Goal: Information Seeking & Learning: Understand process/instructions

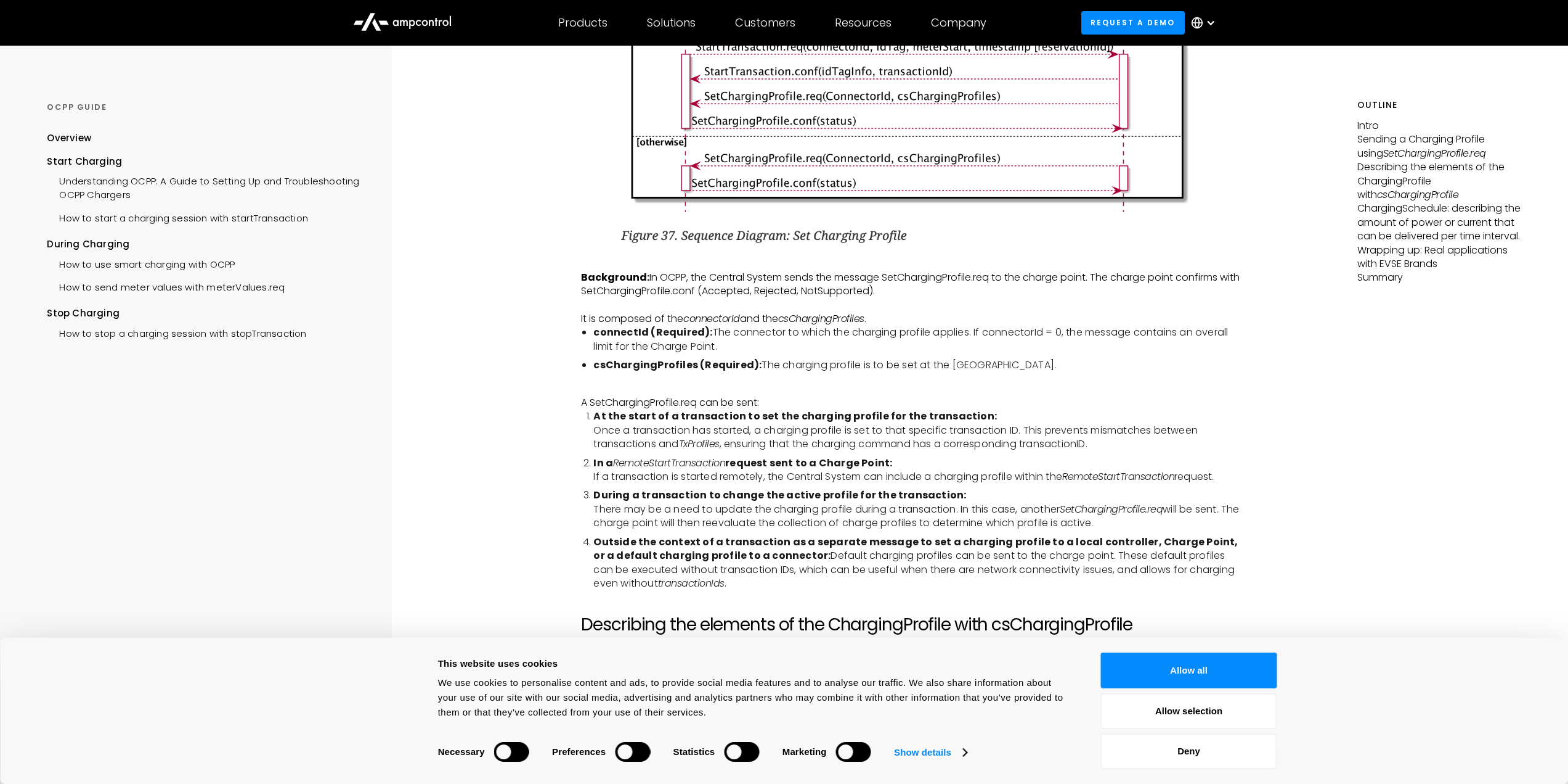
scroll to position [1542, 0]
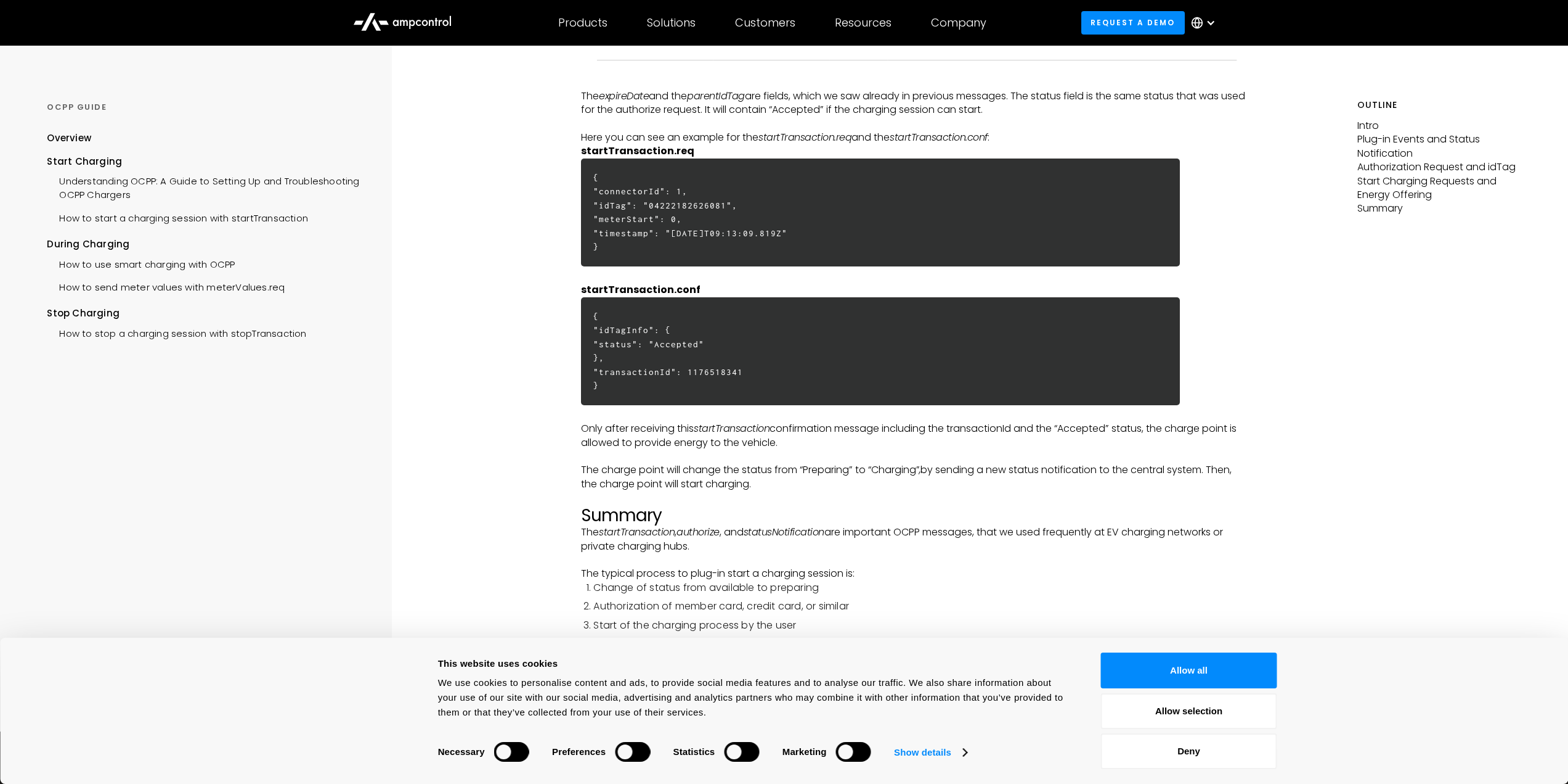
scroll to position [3020, 0]
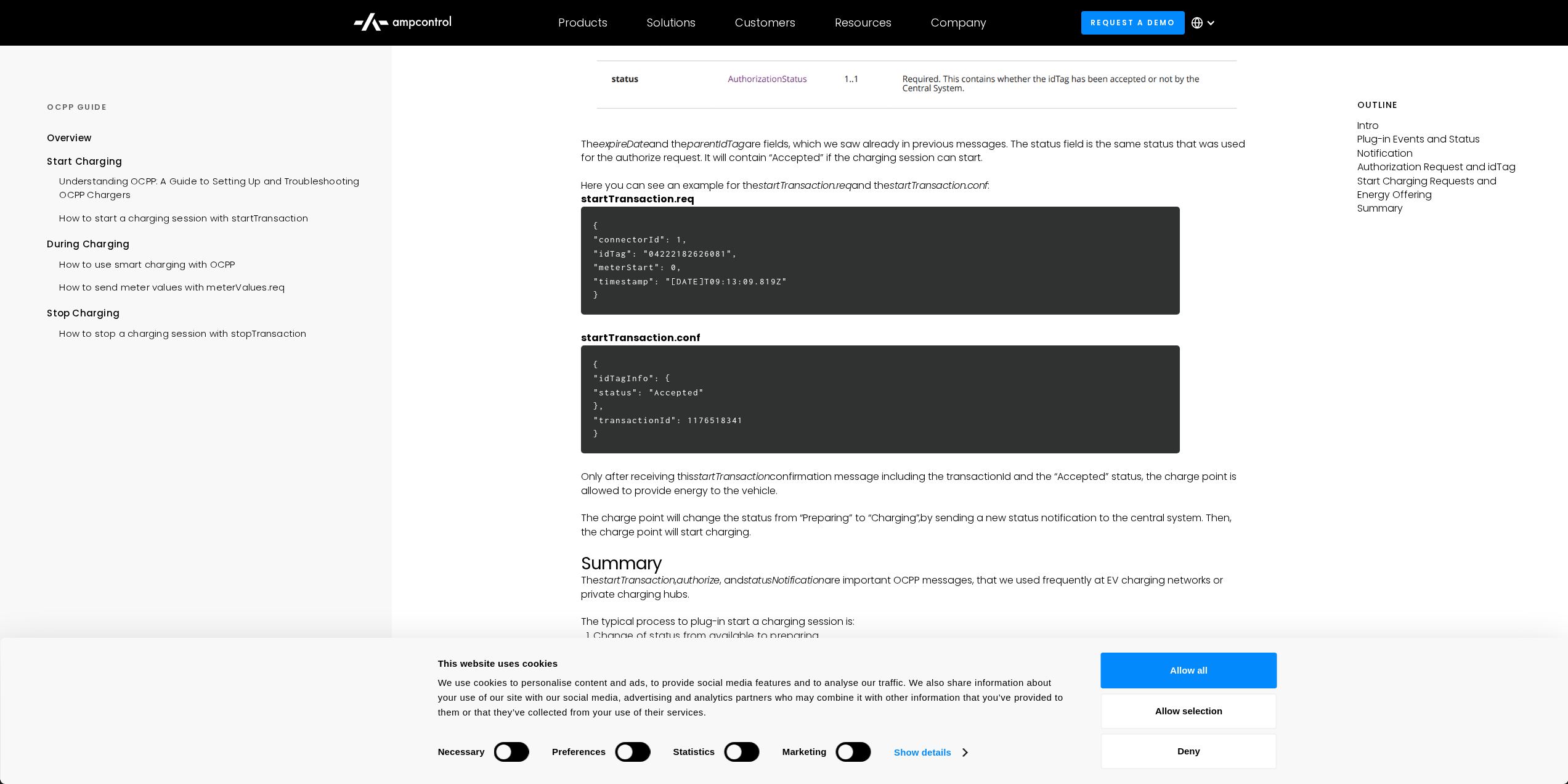
drag, startPoint x: 613, startPoint y: 294, endPoint x: 595, endPoint y: 225, distance: 71.3
click at [595, 225] on h6 "{ "connectorId": 1, "idTag": "04222182626081", "meterStart": 0, "timestamp": "2…" at bounding box center [880, 260] width 598 height 108
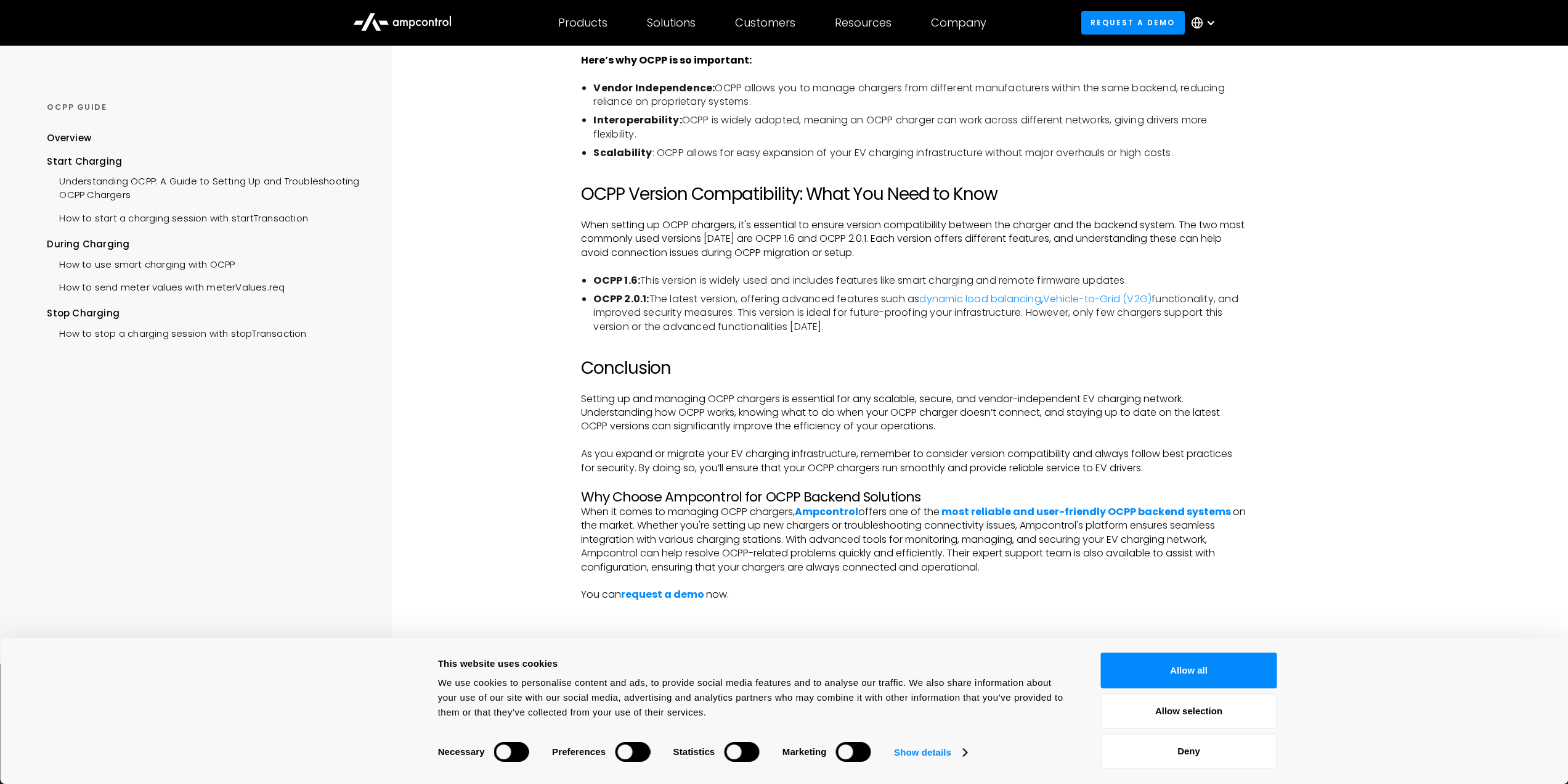
scroll to position [2342, 0]
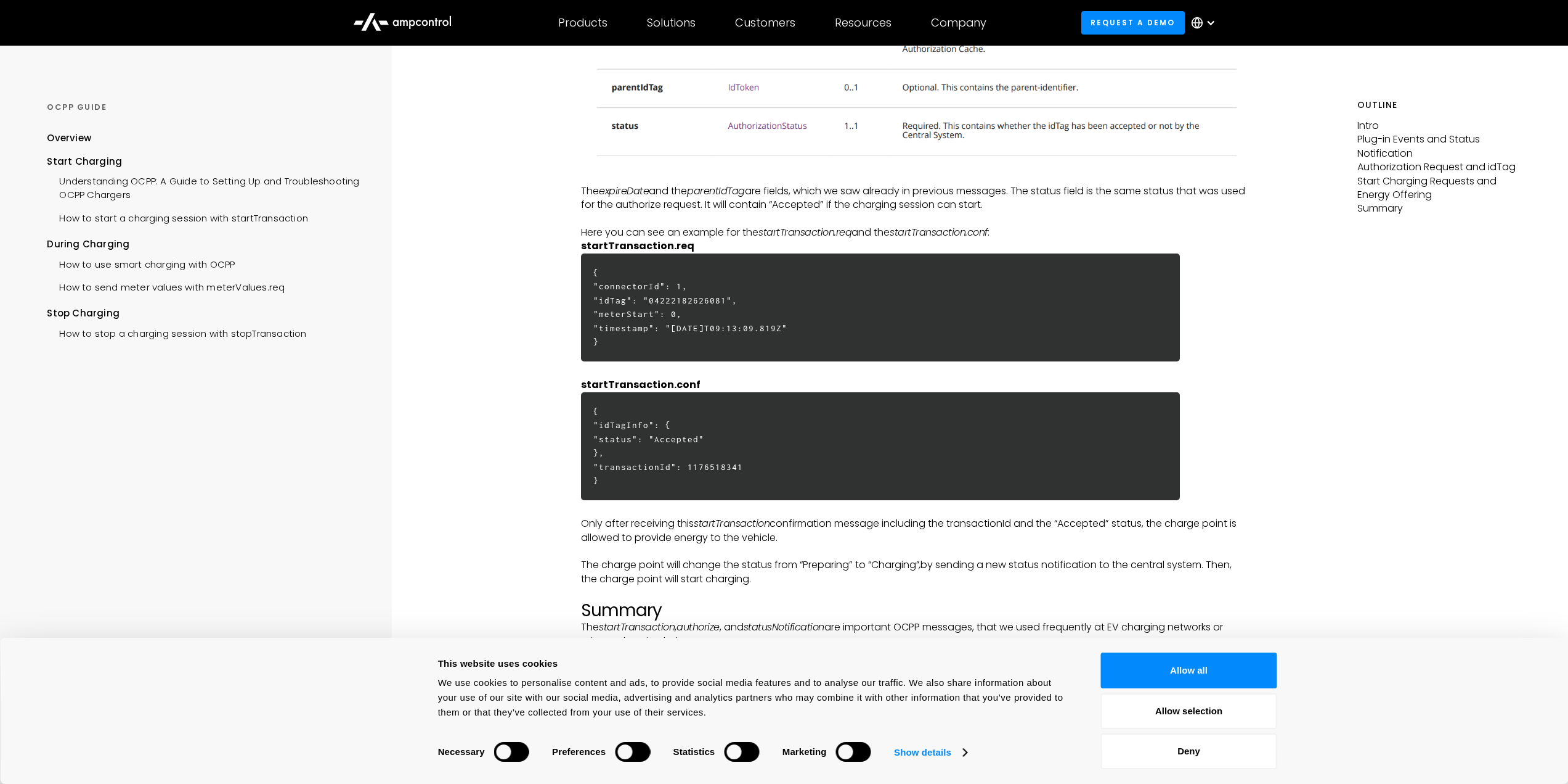
scroll to position [2959, 0]
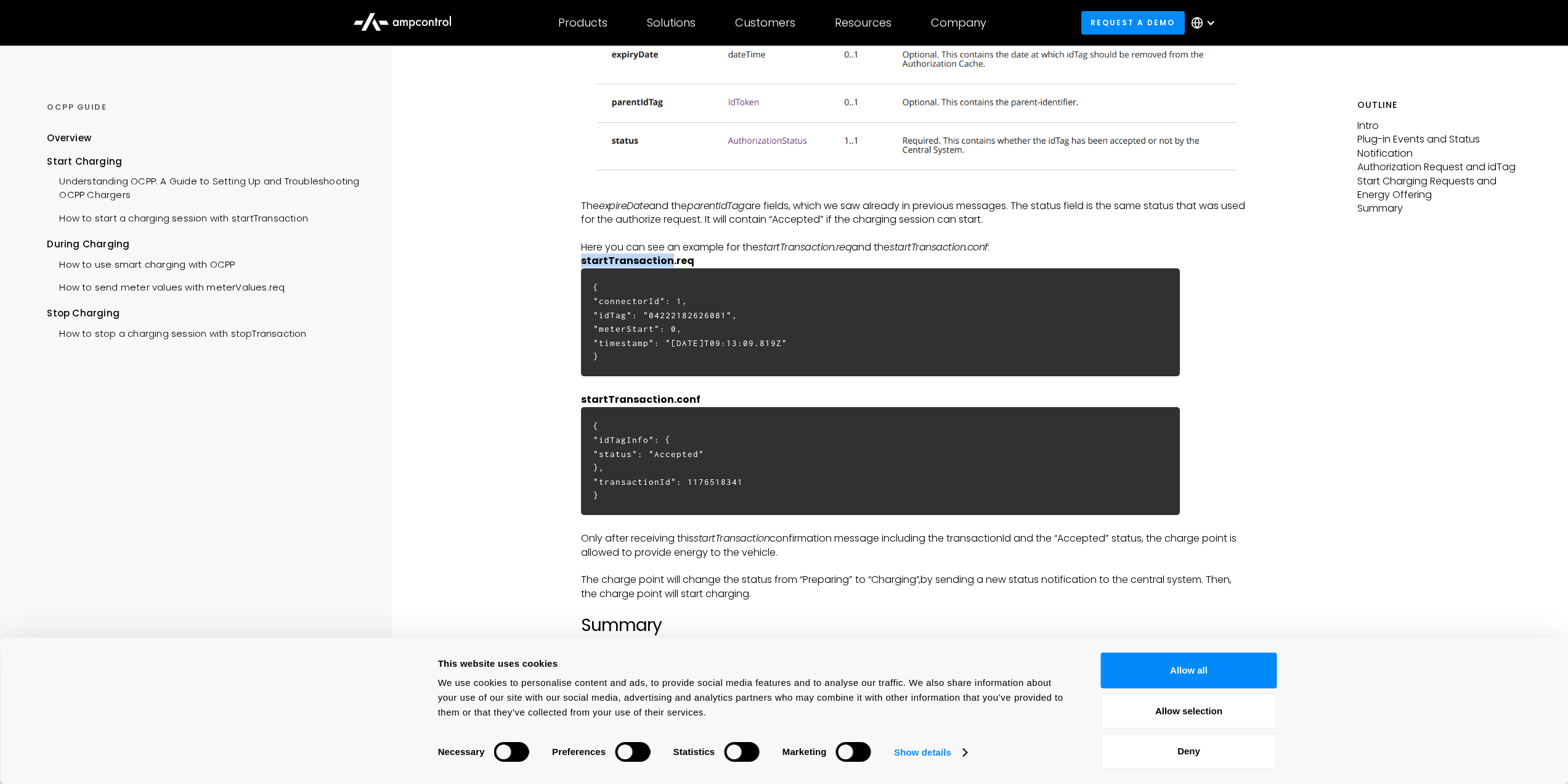
drag, startPoint x: 582, startPoint y: 261, endPoint x: 665, endPoint y: 255, distance: 83.2
click at [665, 255] on strong "startTransaction.req" at bounding box center [637, 260] width 114 height 14
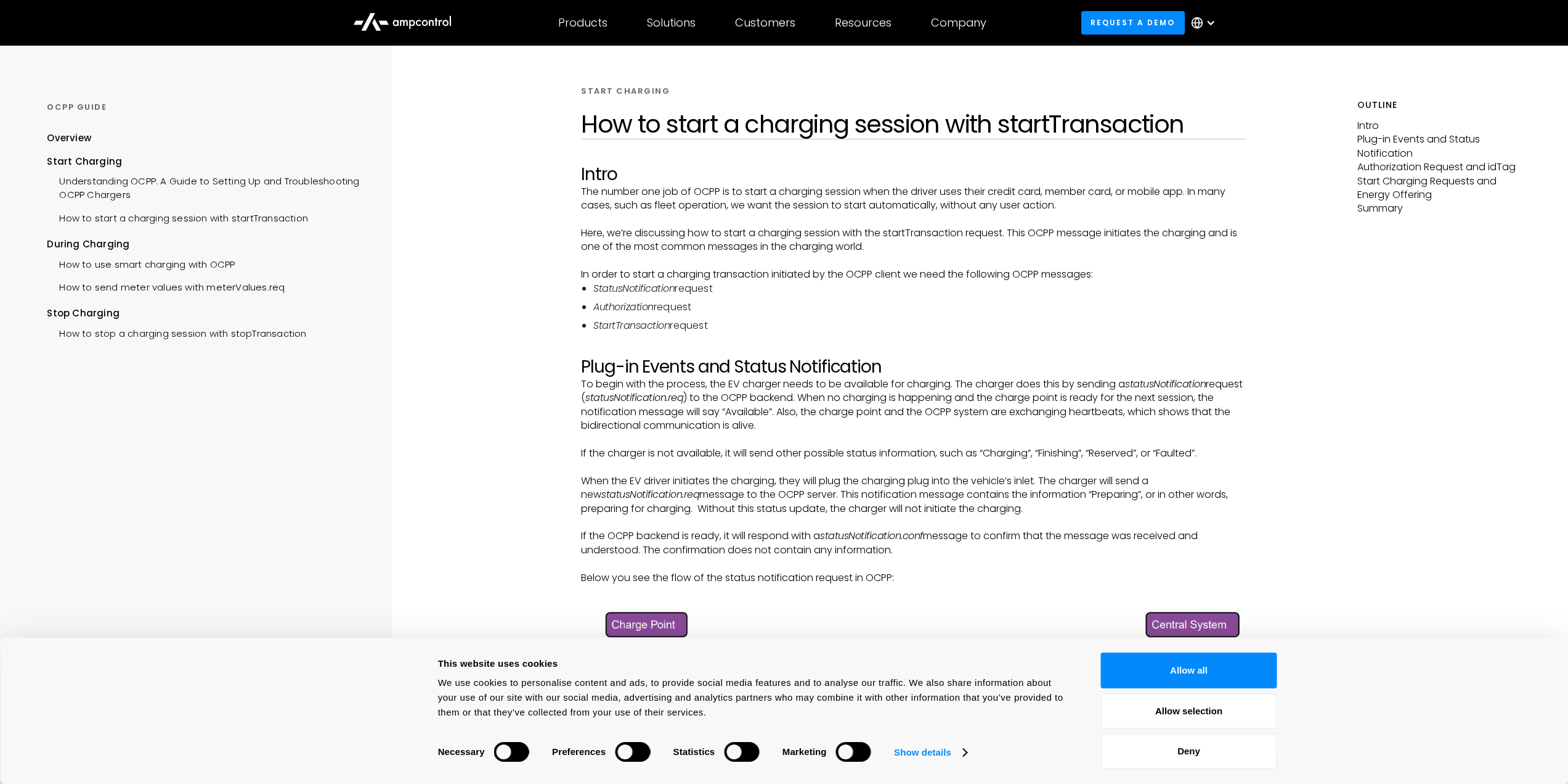
scroll to position [0, 0]
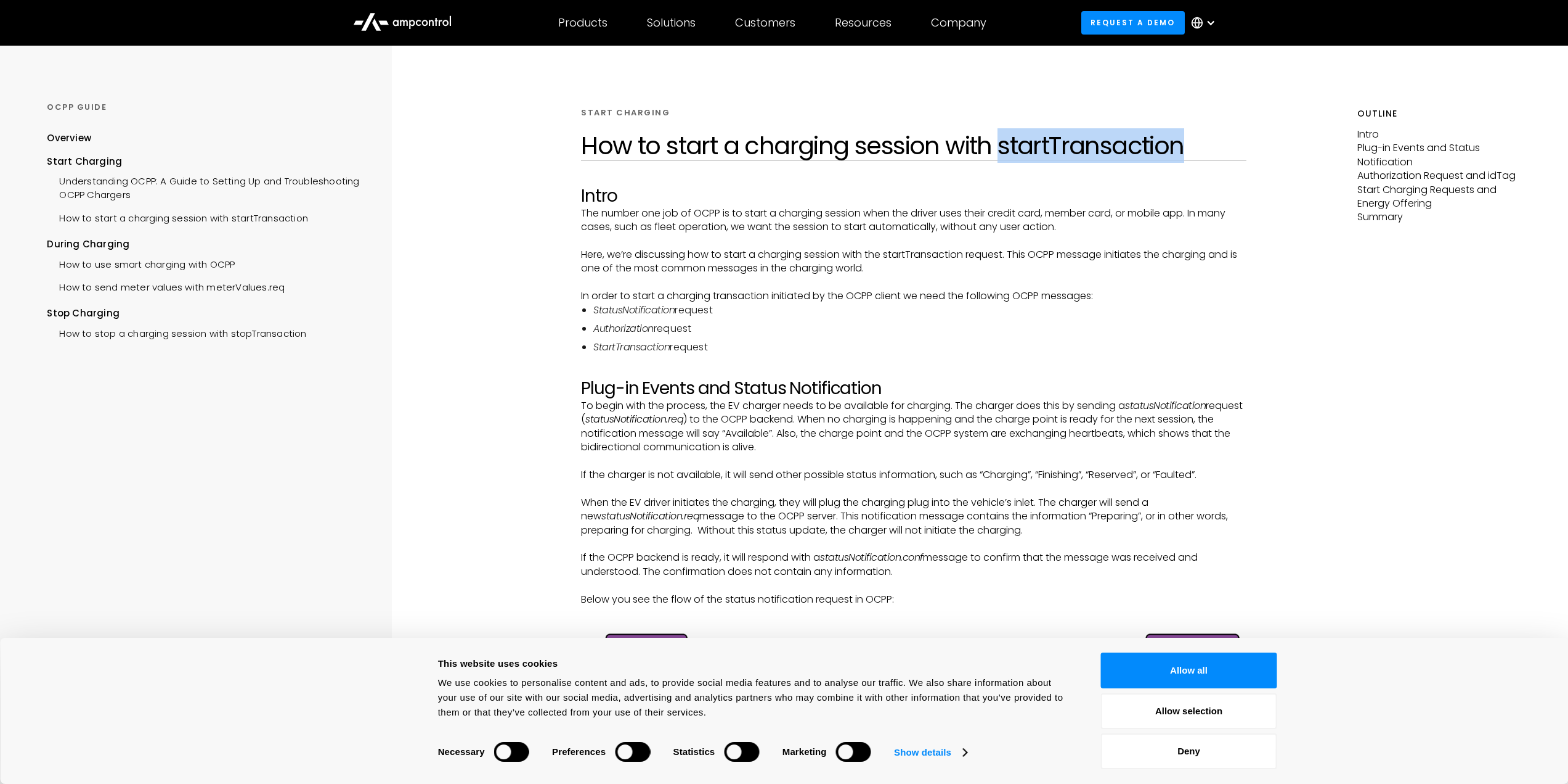
drag, startPoint x: 1000, startPoint y: 146, endPoint x: 1184, endPoint y: 149, distance: 184.0
click at [1184, 149] on h1 "How to start a charging session with startTransaction" at bounding box center [913, 146] width 665 height 30
copy h1 "startTransaction"
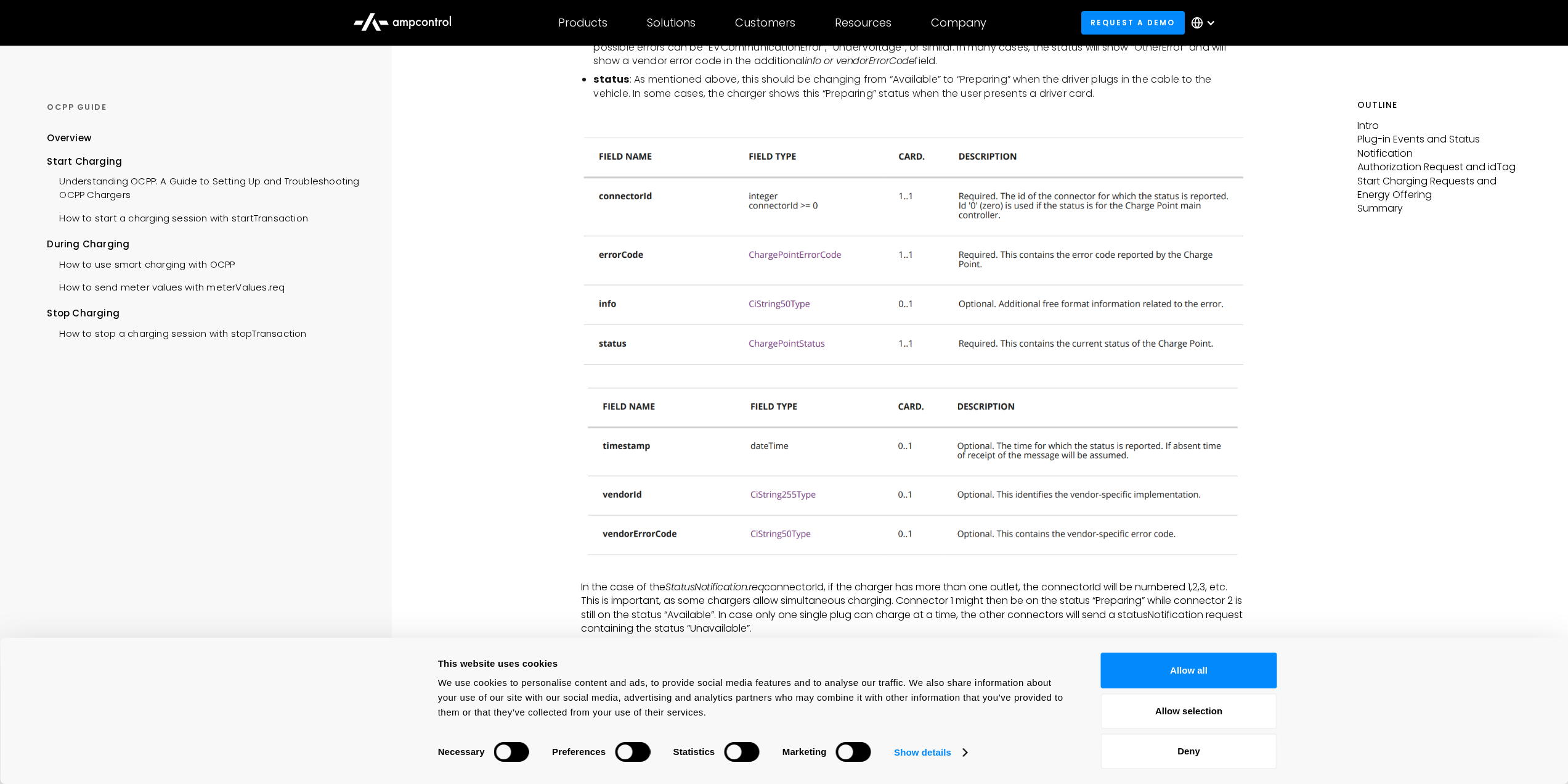
scroll to position [925, 0]
